Goal: Check status: Check status

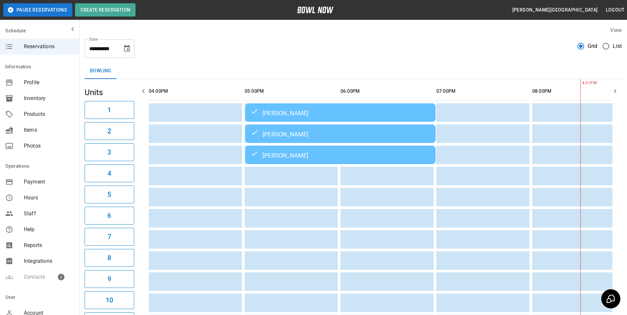
scroll to position [0, 383]
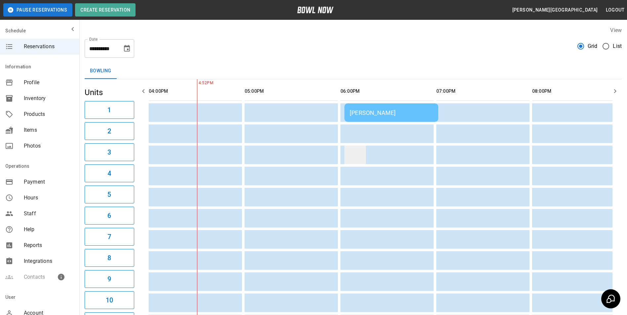
drag, startPoint x: 356, startPoint y: 167, endPoint x: 359, endPoint y: 152, distance: 14.4
click at [389, 114] on div "[PERSON_NAME]" at bounding box center [391, 112] width 83 height 7
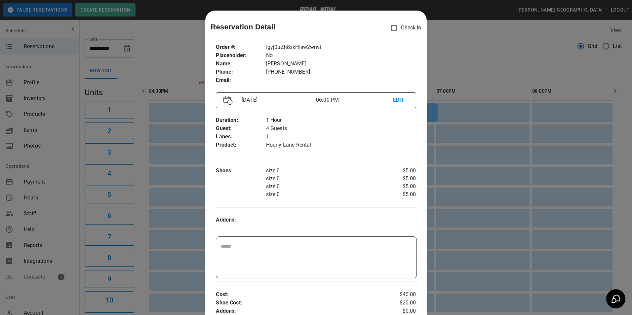
scroll to position [11, 0]
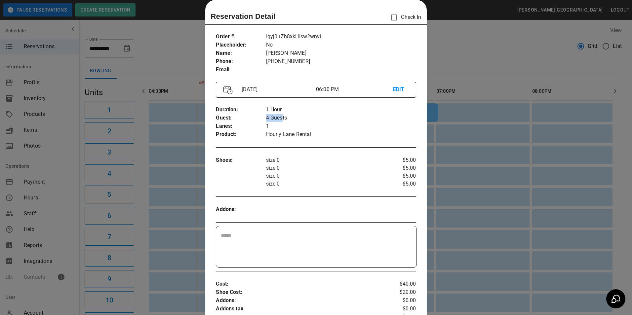
drag, startPoint x: 265, startPoint y: 118, endPoint x: 280, endPoint y: 118, distance: 14.5
click at [280, 118] on p "4 Guests" at bounding box center [341, 118] width 150 height 8
click at [442, 61] on div at bounding box center [316, 157] width 632 height 315
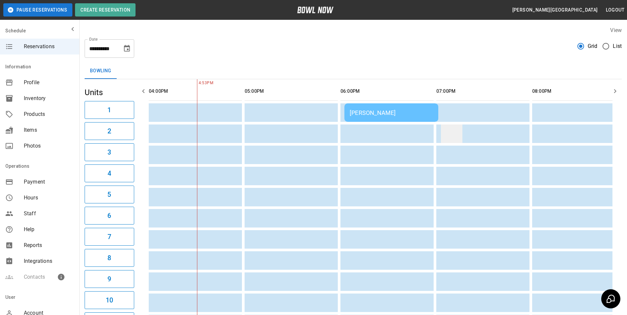
drag, startPoint x: 562, startPoint y: 125, endPoint x: 445, endPoint y: 134, distance: 117.0
click at [614, 91] on icon "button" at bounding box center [615, 91] width 8 height 8
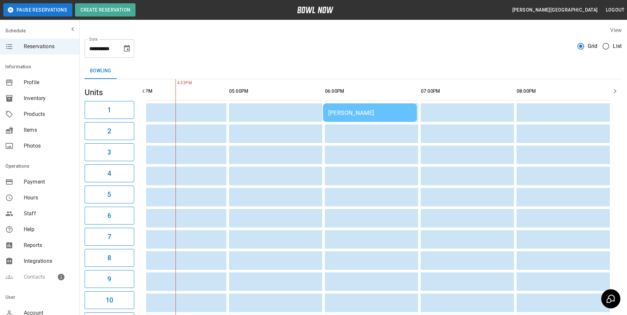
click at [618, 92] on icon "button" at bounding box center [615, 91] width 8 height 8
click at [619, 92] on button "button" at bounding box center [614, 91] width 13 height 13
click at [620, 92] on button "button" at bounding box center [614, 91] width 13 height 13
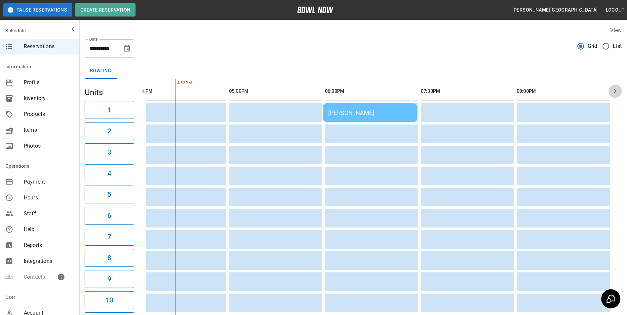
click at [620, 92] on button "button" at bounding box center [614, 91] width 13 height 13
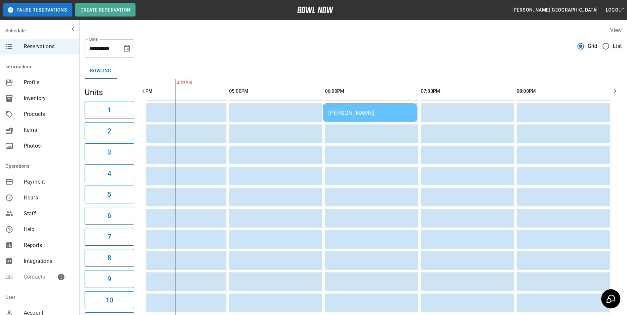
click at [620, 92] on button "button" at bounding box center [614, 91] width 13 height 13
click at [619, 95] on icon "button" at bounding box center [615, 91] width 8 height 8
